Goal: Information Seeking & Learning: Learn about a topic

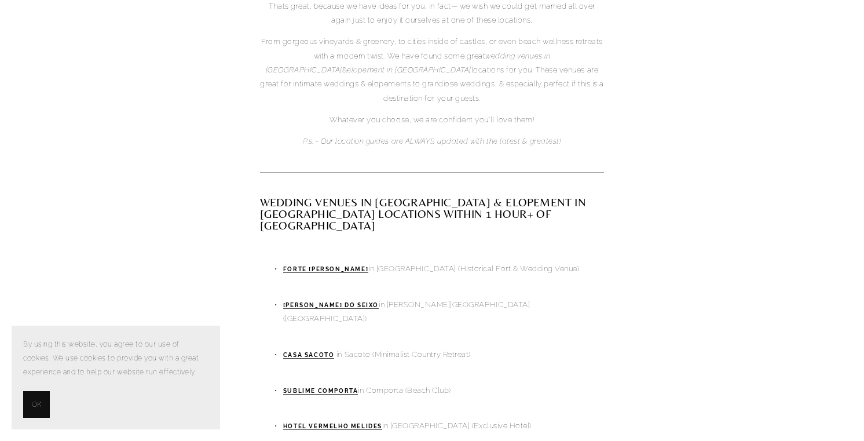
scroll to position [573, 0]
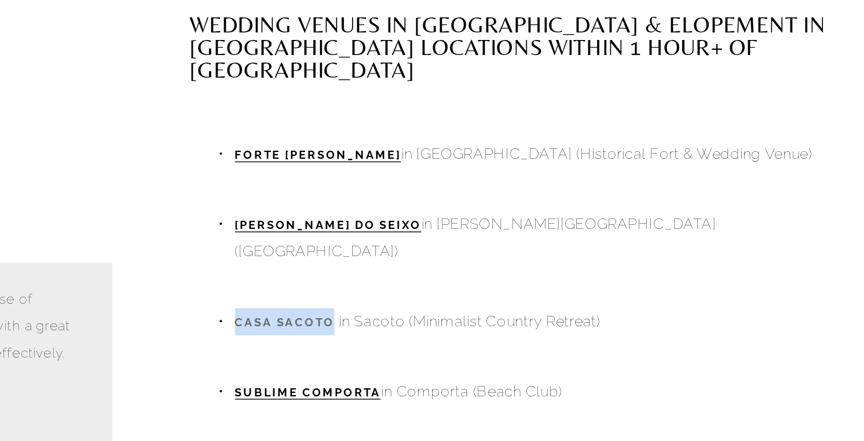
copy strong "Casa Sacoto"
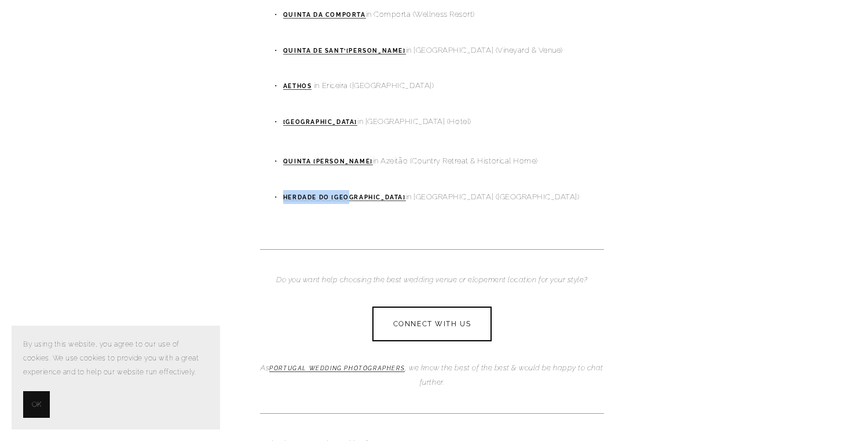
scroll to position [1015, 0]
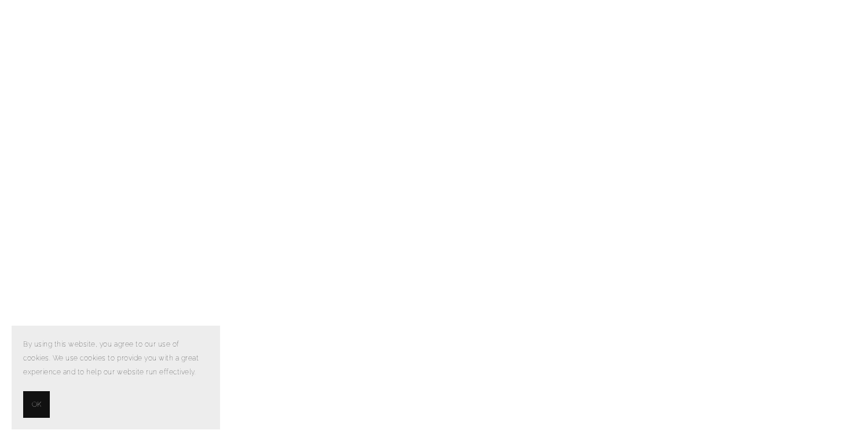
scroll to position [4293, 0]
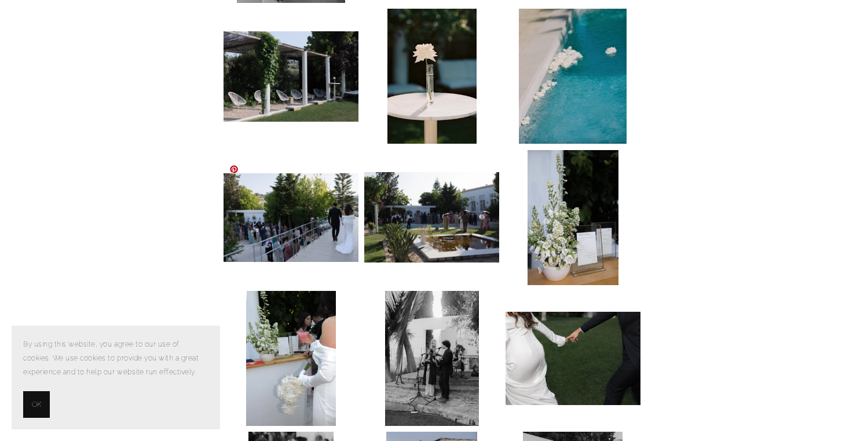
click at [290, 195] on img at bounding box center [291, 217] width 135 height 89
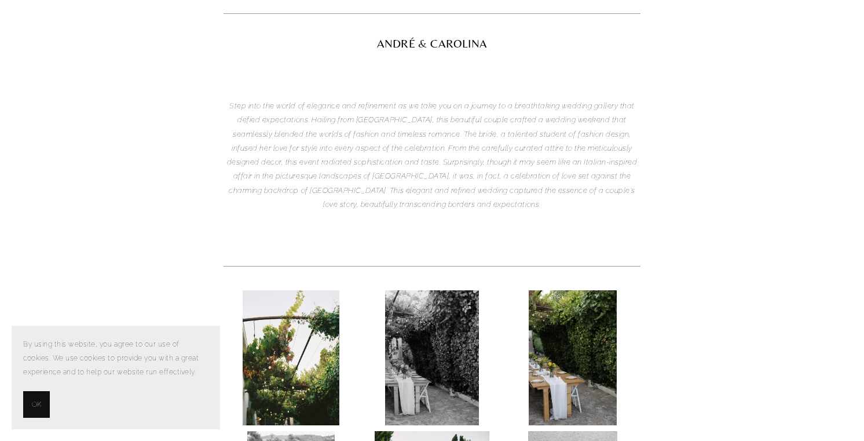
scroll to position [0, 0]
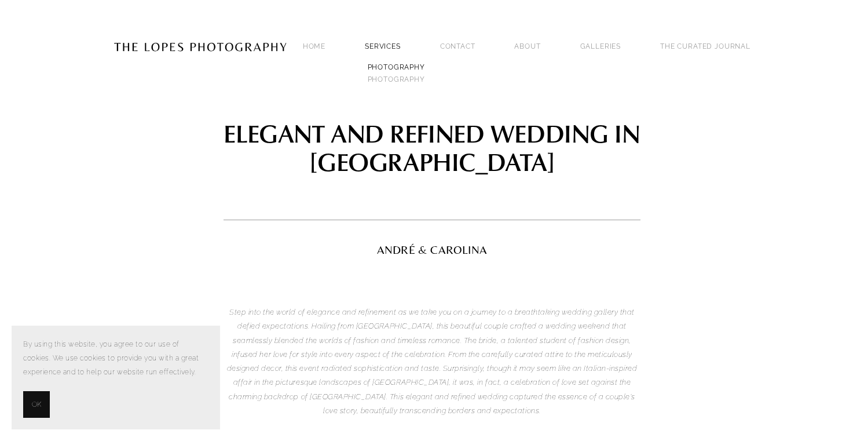
click at [387, 68] on link "PHOTOGRAPHY" at bounding box center [396, 67] width 63 height 12
